Goal: Task Accomplishment & Management: Use online tool/utility

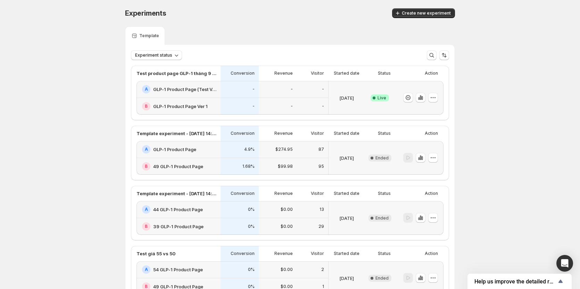
click at [87, 94] on div "Experiments. This page is ready Experiments Create new experiment Template Expe…" at bounding box center [290, 292] width 580 height 584
click at [517, 72] on div "Experiments. This page is ready Experiments Create new experiment Template Expe…" at bounding box center [290, 292] width 580 height 584
click at [577, 139] on div "Experiments. This page is ready Experiments Create new experiment Template Expe…" at bounding box center [290, 292] width 580 height 584
click at [511, 140] on div "Experiments. This page is ready Experiments Create new experiment Template Expe…" at bounding box center [290, 292] width 580 height 584
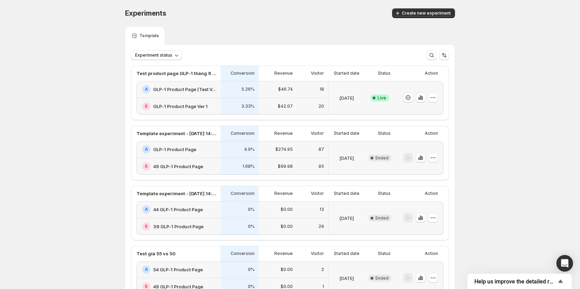
click at [536, 93] on div "Experiments. This page is ready Experiments Create new experiment Template Expe…" at bounding box center [290, 292] width 580 height 584
click at [421, 94] on button "button" at bounding box center [421, 98] width 10 height 10
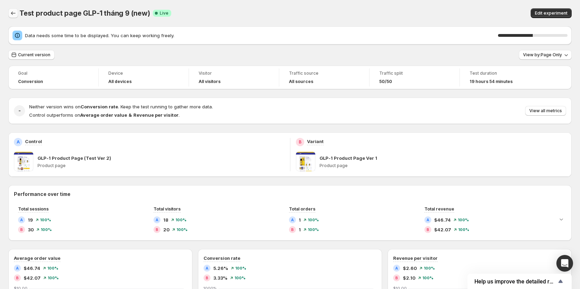
click at [14, 15] on icon "Back" at bounding box center [13, 13] width 7 height 7
